Goal: Transaction & Acquisition: Book appointment/travel/reservation

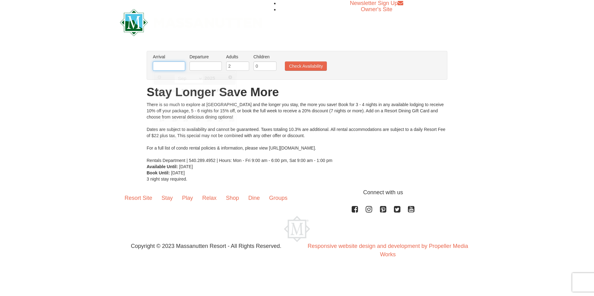
click at [157, 66] on input "text" at bounding box center [169, 65] width 32 height 9
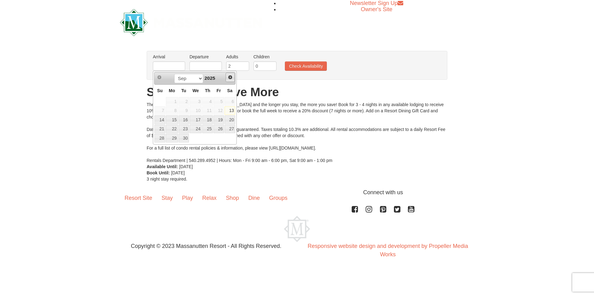
click at [229, 76] on span "Next" at bounding box center [230, 77] width 5 height 5
click at [208, 122] on link "16" at bounding box center [207, 120] width 11 height 9
type input "[DATE]"
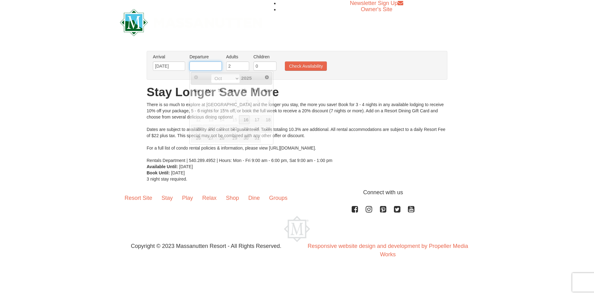
click at [193, 67] on input "text" at bounding box center [205, 65] width 32 height 9
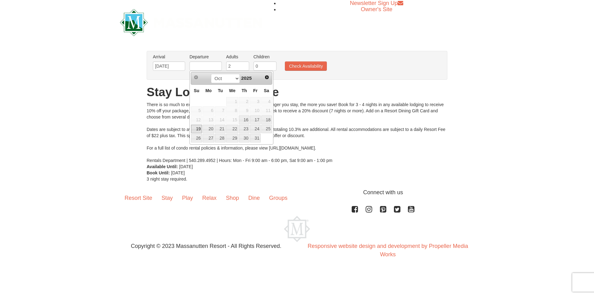
click at [199, 131] on link "19" at bounding box center [196, 129] width 11 height 9
type input "[DATE]"
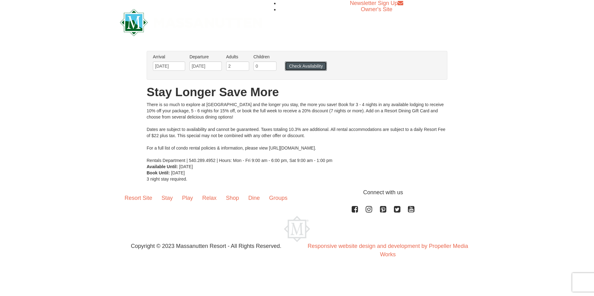
click at [303, 68] on button "Check Availability" at bounding box center [306, 65] width 42 height 9
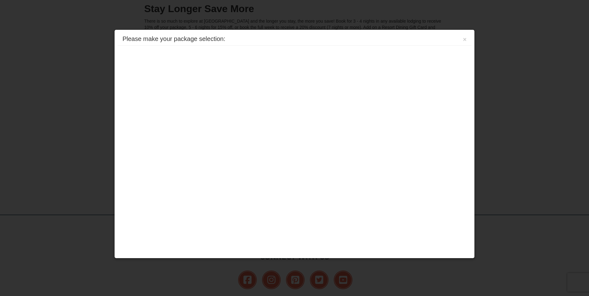
scroll to position [136, 0]
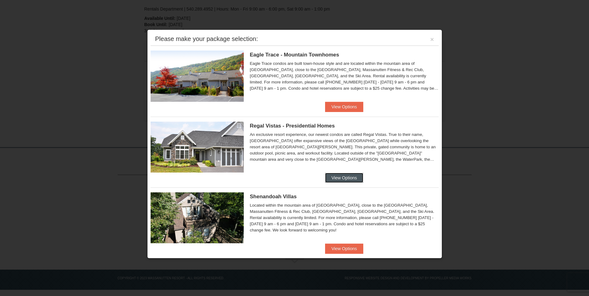
click at [340, 176] on button "View Options" at bounding box center [344, 178] width 38 height 10
